Goal: Information Seeking & Learning: Learn about a topic

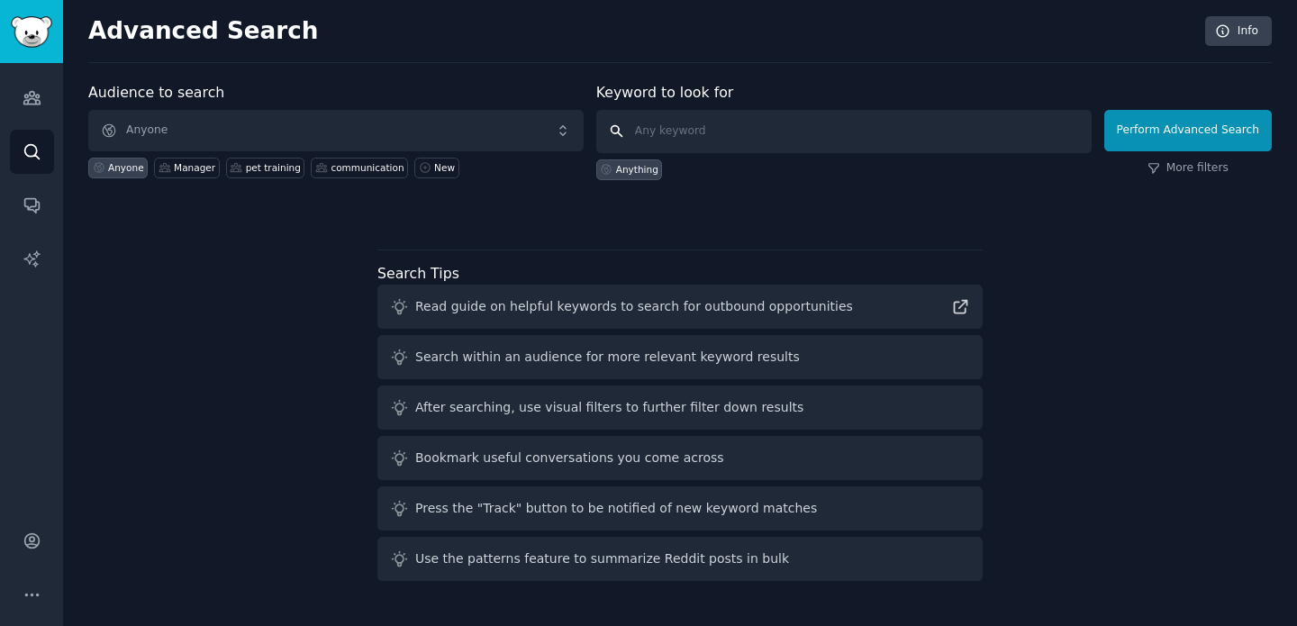
click at [716, 126] on input "text" at bounding box center [843, 131] width 495 height 43
type input "[PERSON_NAME] lighting"
click button "Perform Advanced Search" at bounding box center [1187, 130] width 167 height 41
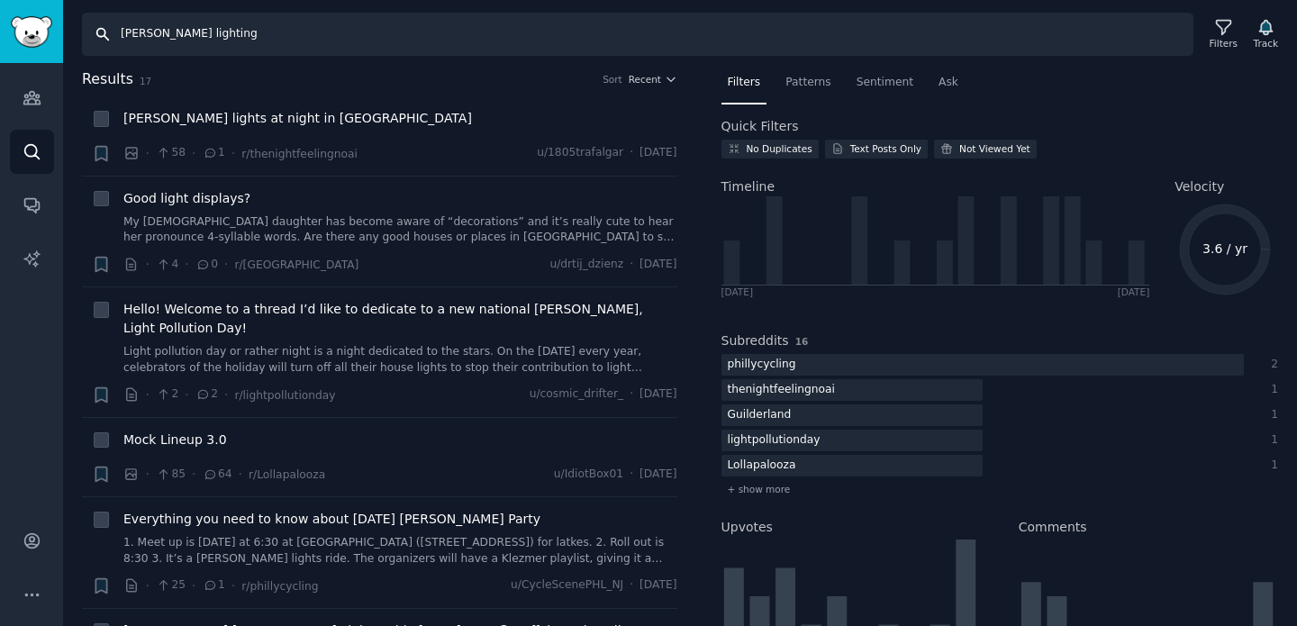
click at [395, 40] on input "[PERSON_NAME] lighting" at bounding box center [637, 34] width 1111 height 43
click at [454, 40] on input "holiday lights" at bounding box center [637, 34] width 1111 height 43
type input "holiday lights"
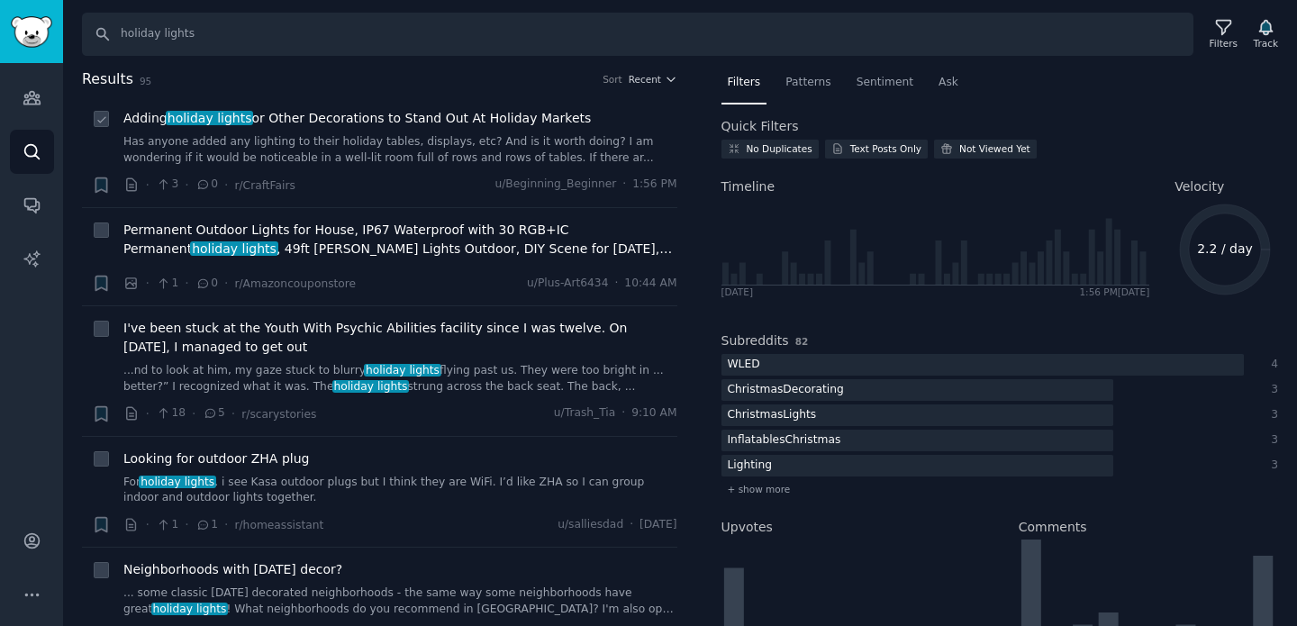
click at [374, 121] on span "Adding holiday lights or Other Decorations to Stand Out At Holiday Markets" at bounding box center [356, 118] width 467 height 19
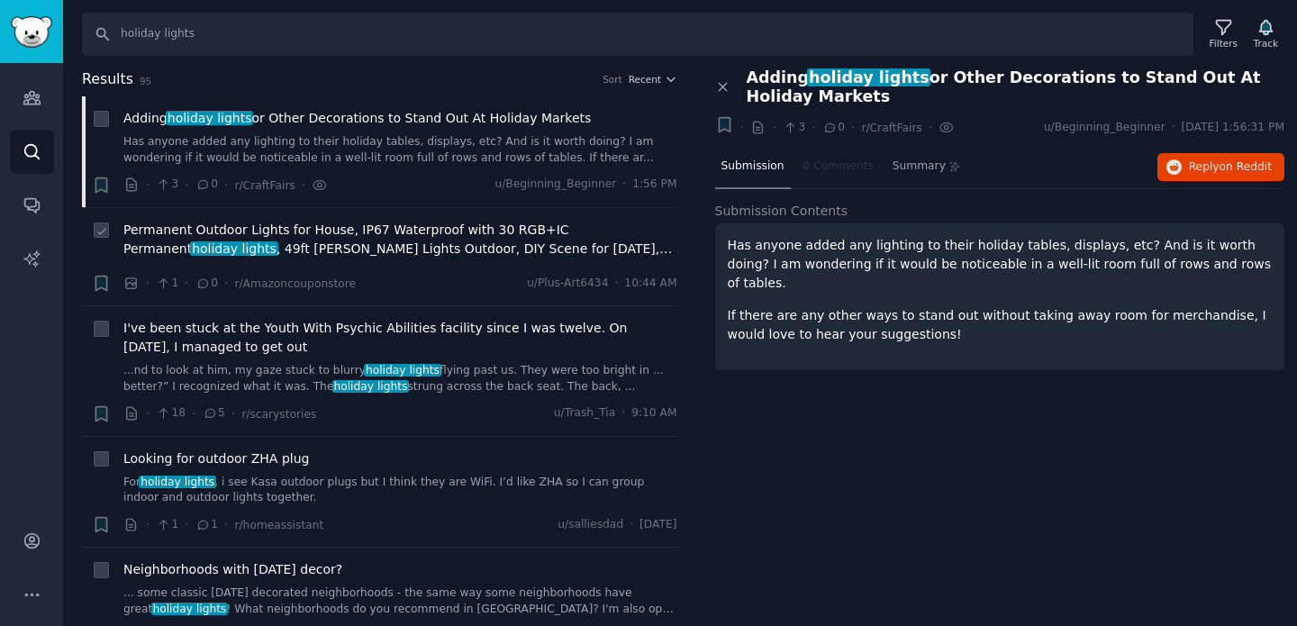
click at [361, 229] on span "Permanent Outdoor Lights for House, IP67 Waterproof with 30 RGB+IC Permanent ho…" at bounding box center [400, 240] width 554 height 38
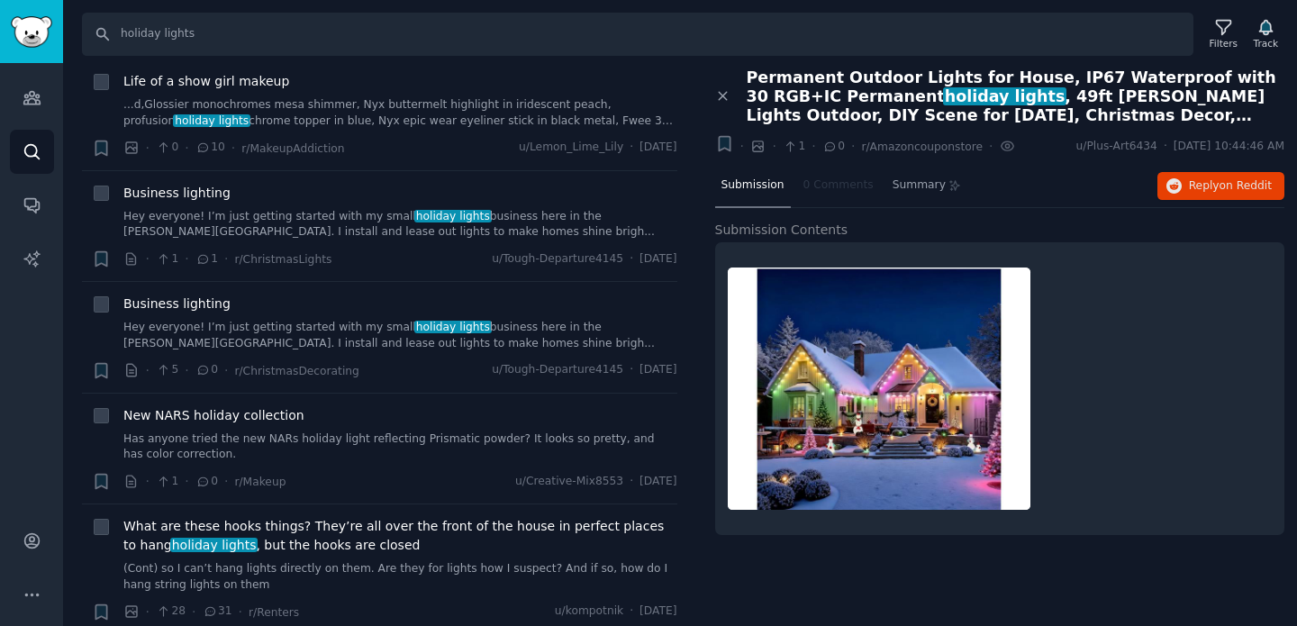
scroll to position [1002, 0]
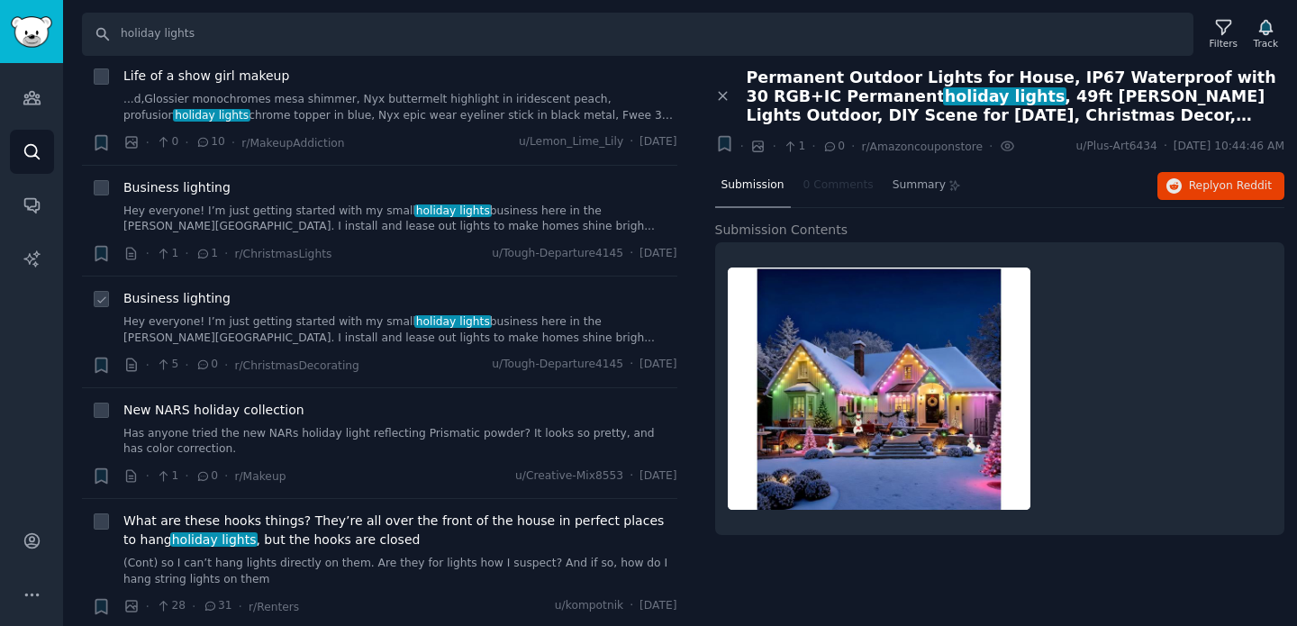
click at [204, 302] on span "Business lighting" at bounding box center [176, 298] width 107 height 19
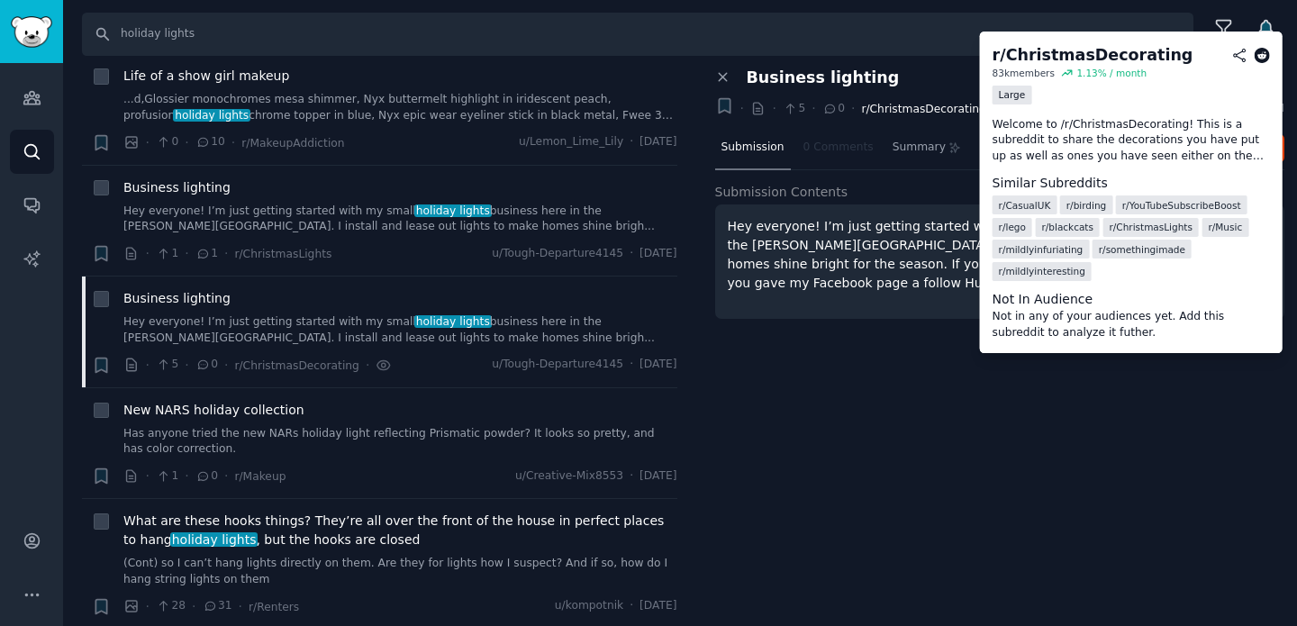
click at [946, 111] on span "r/ChristmasDecorating" at bounding box center [923, 109] width 124 height 13
